Goal: Transaction & Acquisition: Purchase product/service

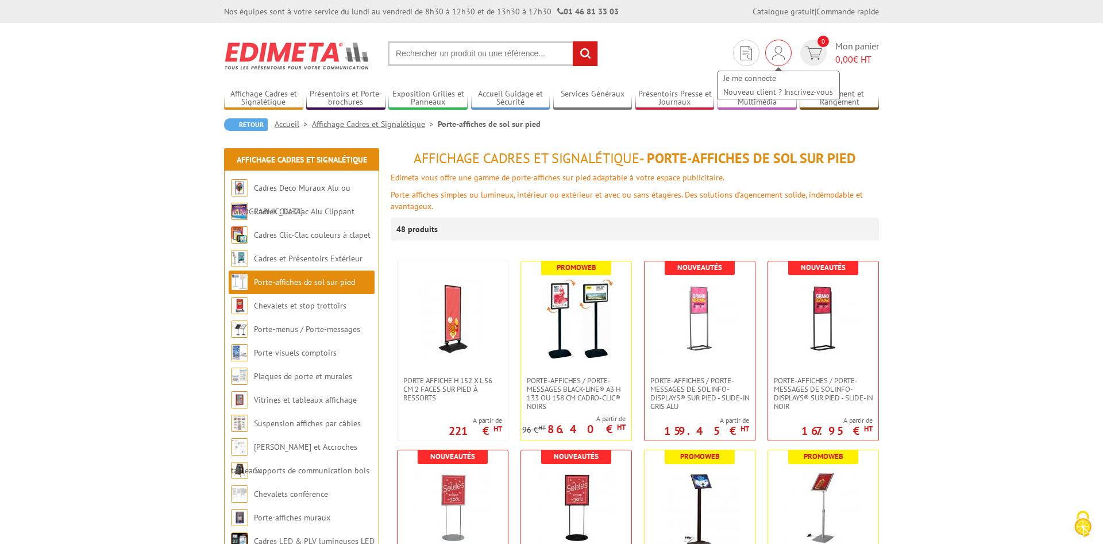
click at [778, 60] on div "Je me connecte Nouveau client ? Inscrivez-vous" at bounding box center [779, 79] width 124 height 41
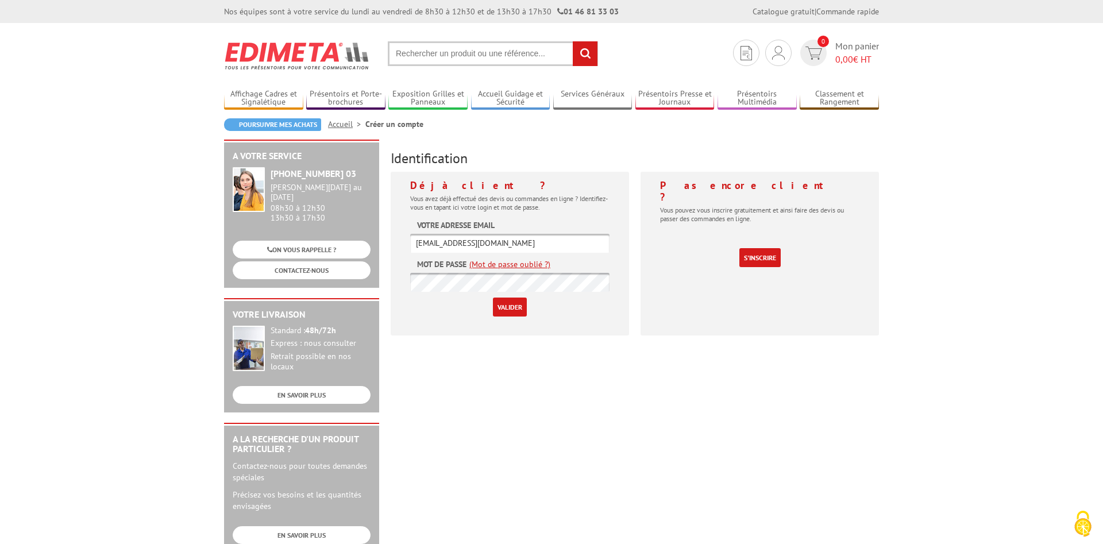
click at [507, 307] on input "Valider" at bounding box center [510, 307] width 34 height 19
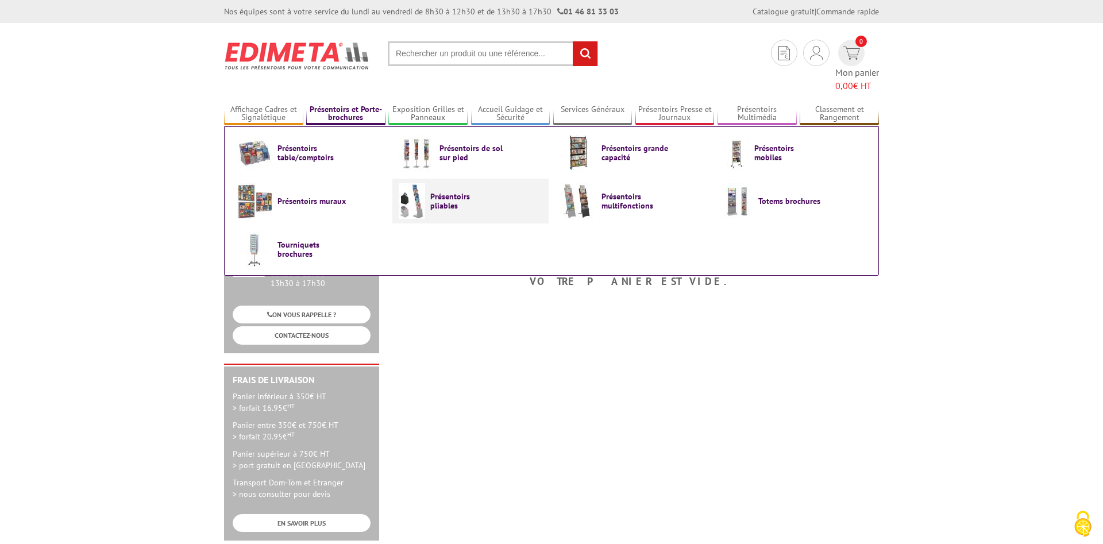
click at [457, 192] on span "Présentoirs pliables" at bounding box center [464, 201] width 69 height 18
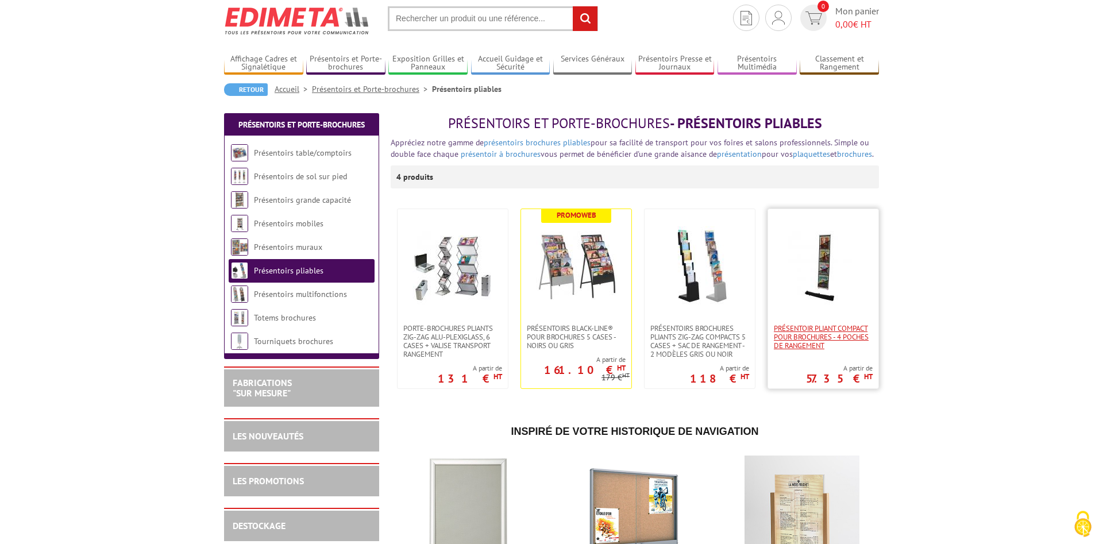
scroll to position [59, 0]
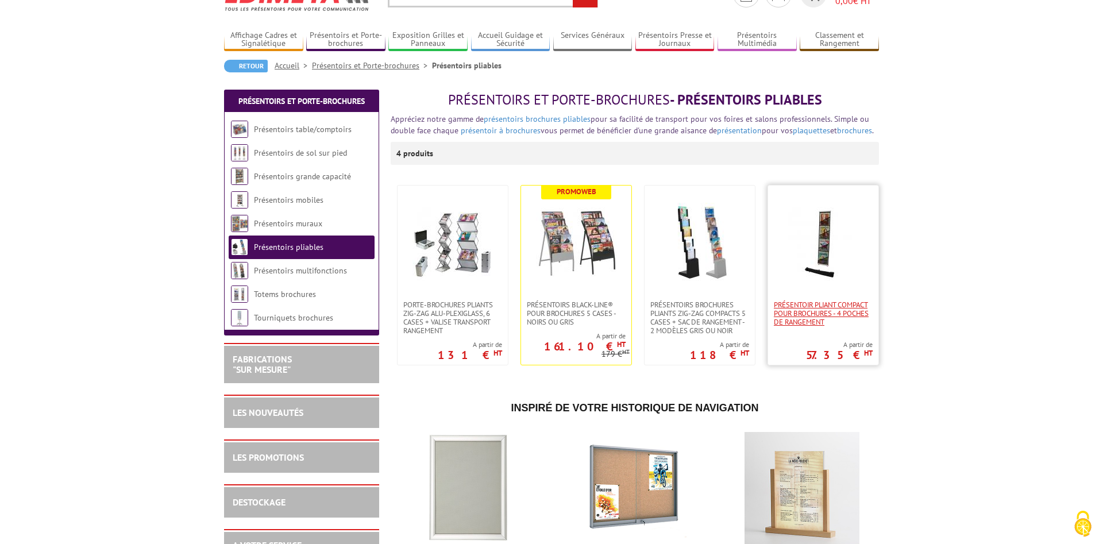
click at [825, 309] on span "Présentoir pliant compact pour brochures - 4 poches de rangement" at bounding box center [823, 314] width 99 height 26
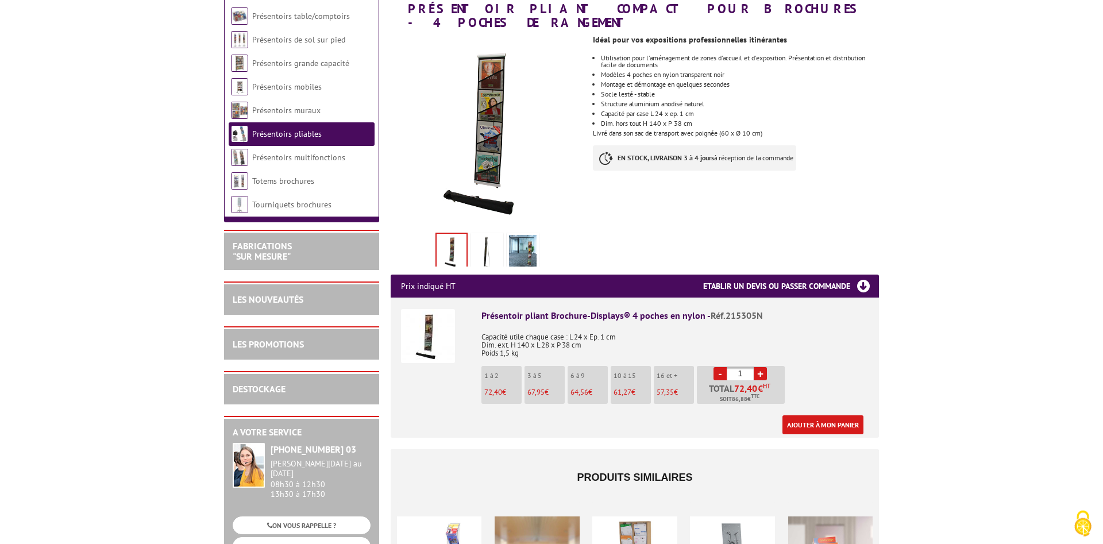
scroll to position [176, 0]
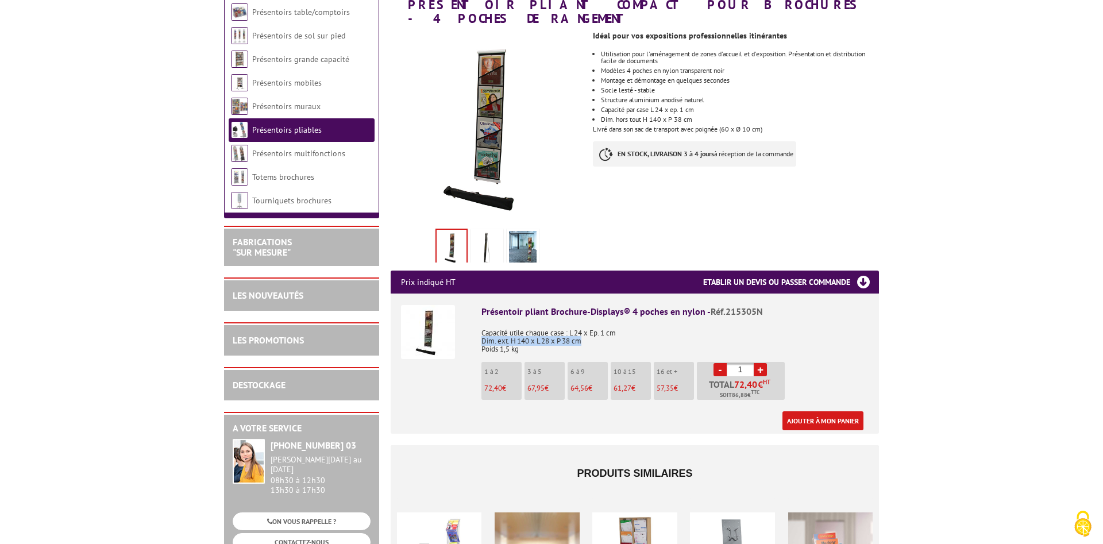
drag, startPoint x: 592, startPoint y: 329, endPoint x: 474, endPoint y: 326, distance: 118.4
click at [481, 326] on div "Présentoir pliant Brochure-Displays® 4 poches en nylon - Réf.215305N Capacité u…" at bounding box center [674, 367] width 387 height 125
copy p "Dim. ext. H 140 x L 28 x P 38 cm"
